Goal: Information Seeking & Learning: Learn about a topic

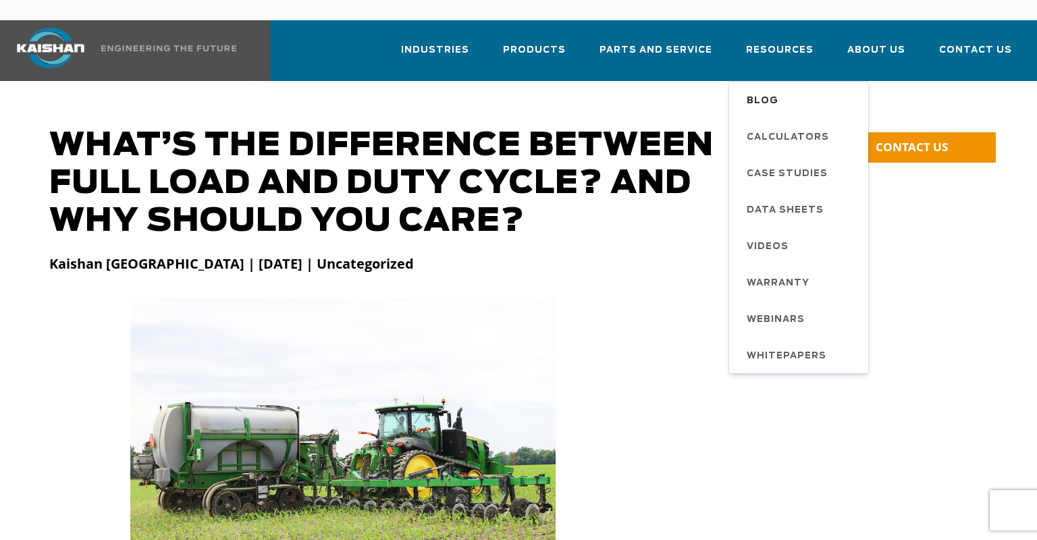
click at [764, 90] on span "Blog" at bounding box center [763, 101] width 32 height 23
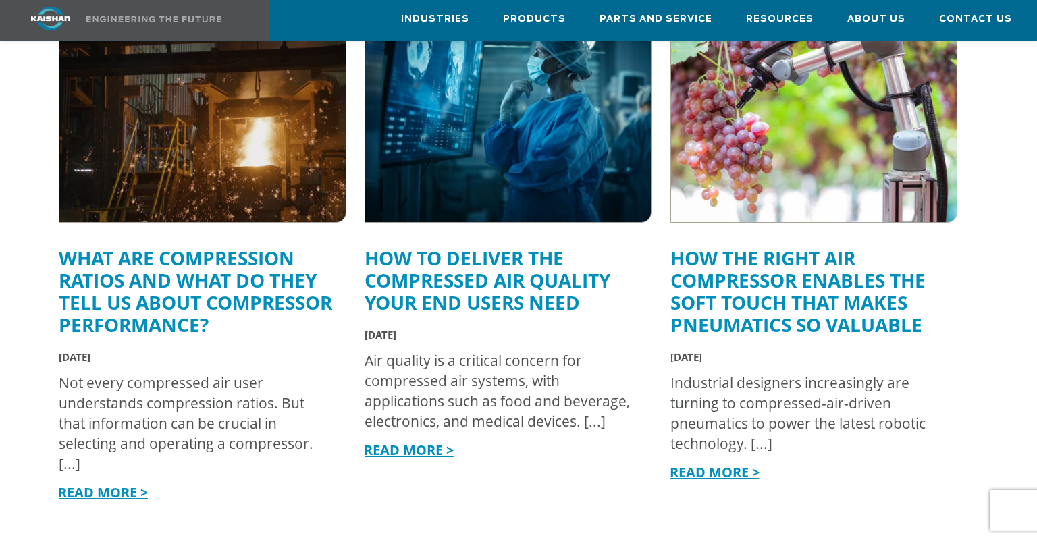
scroll to position [1604, 0]
